Goal: Use online tool/utility

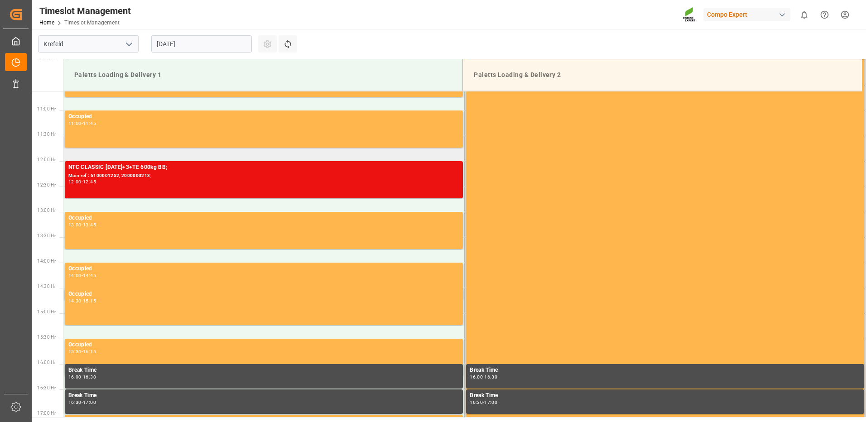
scroll to position [552, 0]
